Goal: Information Seeking & Learning: Learn about a topic

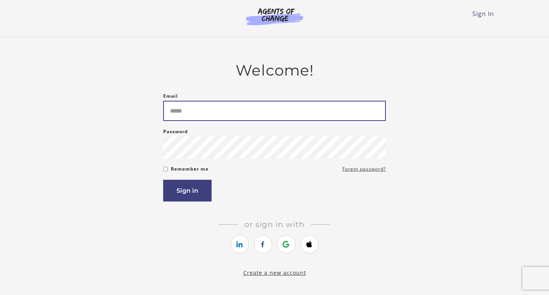
type input "**********"
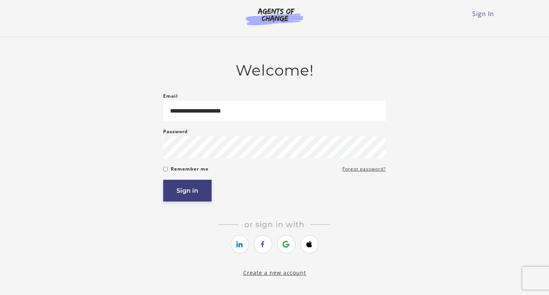
click at [204, 197] on button "Sign in" at bounding box center [187, 190] width 48 height 22
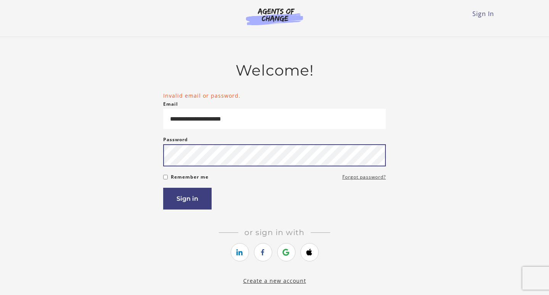
click at [187, 200] on button "Sign in" at bounding box center [187, 198] width 48 height 22
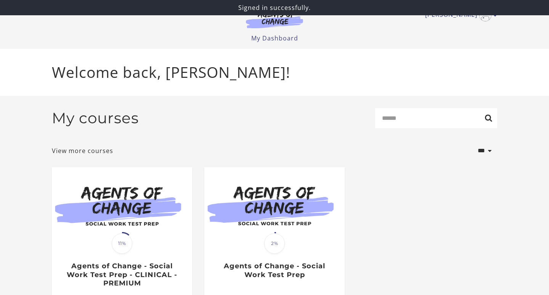
drag, startPoint x: 0, startPoint y: 0, endPoint x: 332, endPoint y: 39, distance: 333.9
click at [332, 39] on ul "My Dashboard My Account Support Sign Out" at bounding box center [274, 38] width 445 height 9
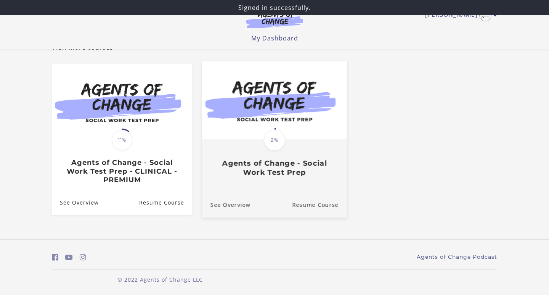
scroll to position [55, 0]
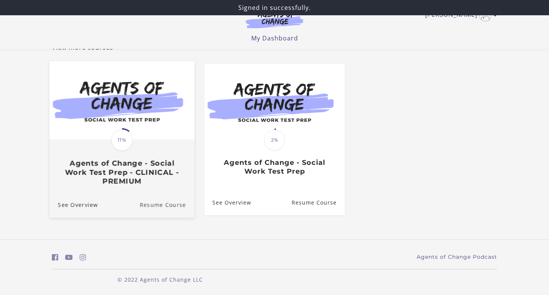
click at [179, 199] on link "Resume Course" at bounding box center [166, 204] width 55 height 26
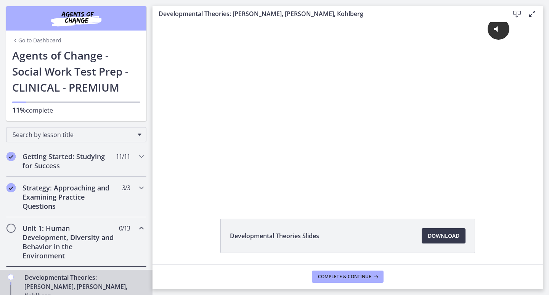
scroll to position [18, 0]
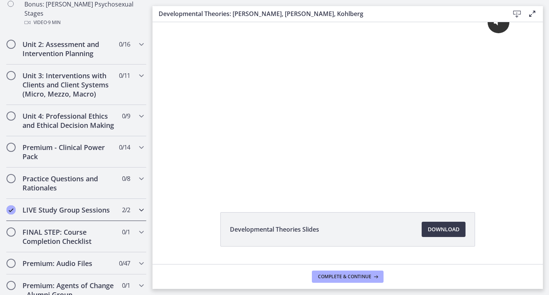
click at [88, 205] on h2 "LIVE Study Group Sessions" at bounding box center [68, 209] width 93 height 9
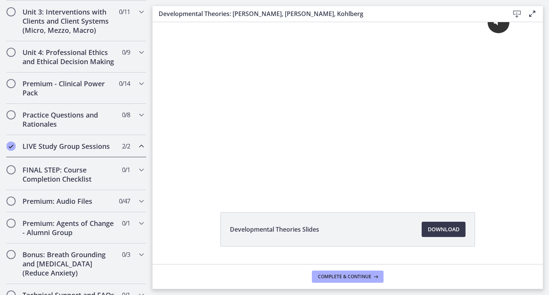
scroll to position [401, 0]
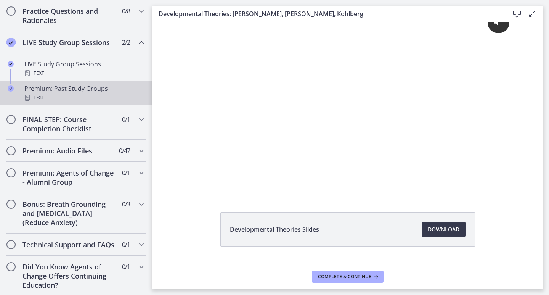
click at [58, 90] on div "Premium: Past Study Groups Text" at bounding box center [83, 93] width 119 height 18
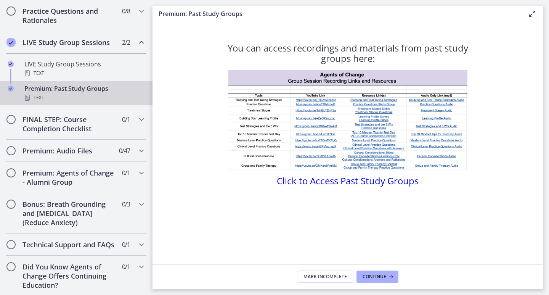
click at [331, 181] on span "Click to Access Past Study Groups" at bounding box center [348, 180] width 142 height 13
